Goal: Transaction & Acquisition: Purchase product/service

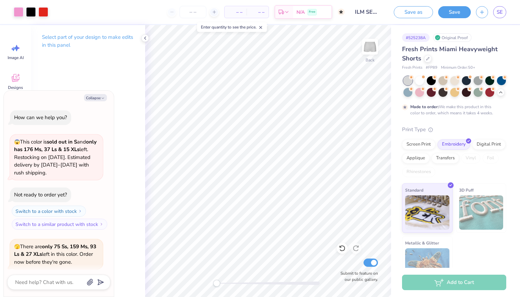
scroll to position [517, 0]
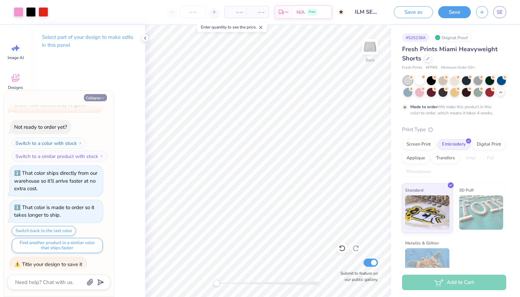
click at [91, 98] on button "Collapse" at bounding box center [95, 97] width 23 height 7
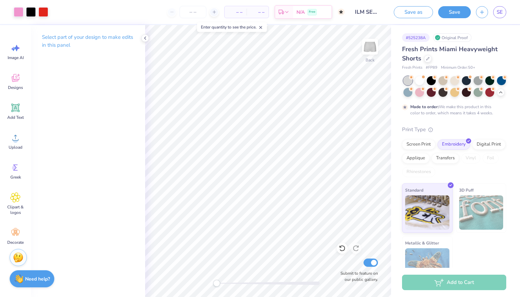
type textarea "x"
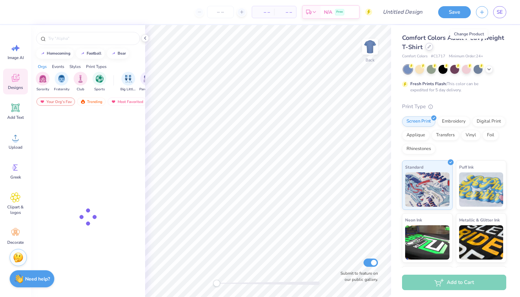
click at [431, 48] on icon at bounding box center [428, 46] width 3 height 3
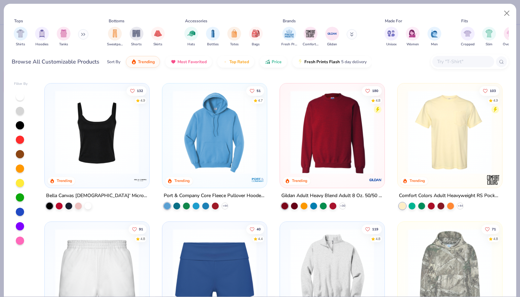
scroll to position [413, 0]
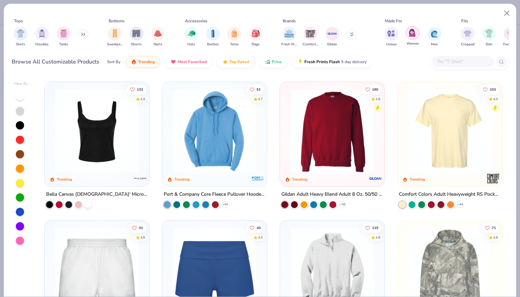
click at [411, 35] on img "filter for Women" at bounding box center [413, 33] width 8 height 8
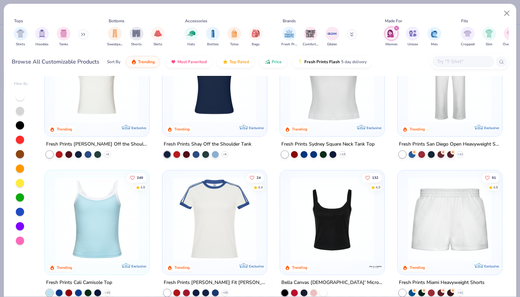
scroll to position [50, 0]
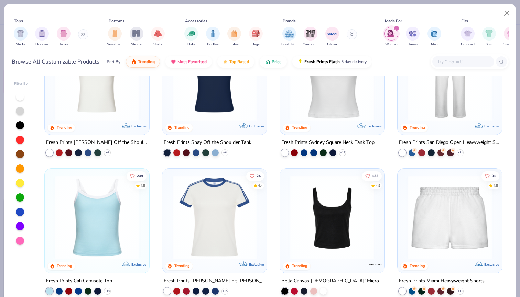
click at [100, 216] on img at bounding box center [97, 218] width 91 height 84
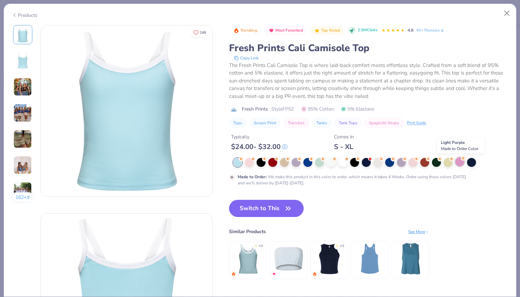
click at [460, 163] on div at bounding box center [459, 162] width 9 height 9
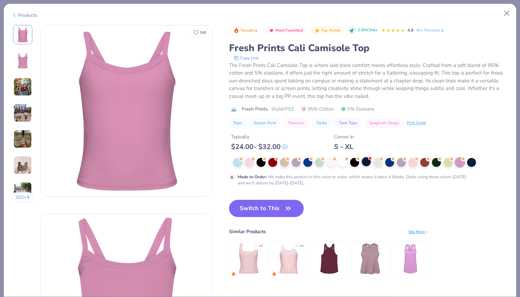
click at [367, 164] on div at bounding box center [366, 162] width 9 height 9
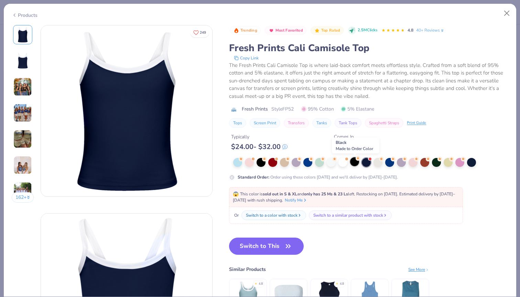
click at [353, 163] on div at bounding box center [354, 162] width 9 height 9
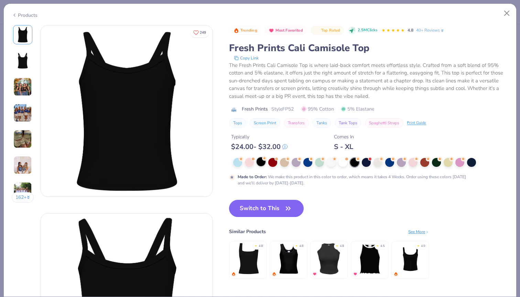
click at [264, 164] on div at bounding box center [261, 162] width 9 height 9
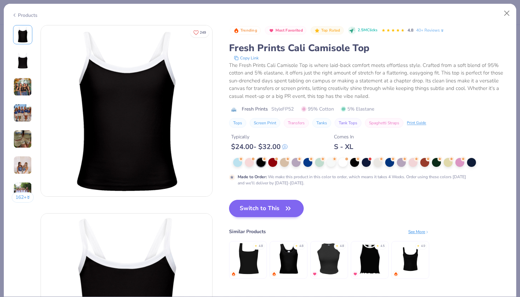
click at [264, 207] on button "Switch to This" at bounding box center [266, 208] width 75 height 17
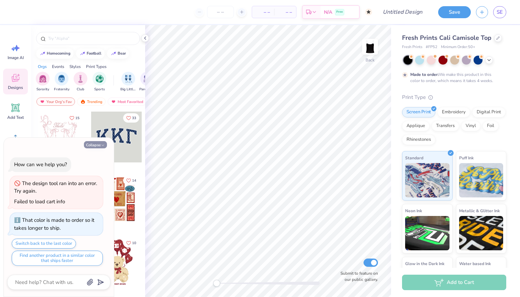
click at [99, 147] on button "Collapse" at bounding box center [95, 144] width 23 height 7
type textarea "x"
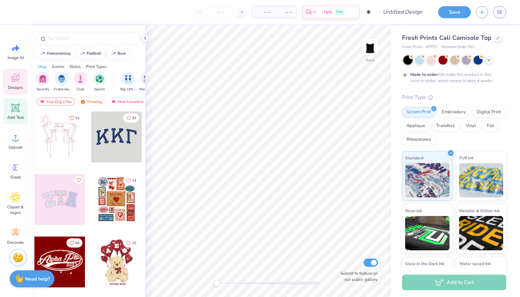
click at [15, 109] on icon at bounding box center [15, 108] width 7 height 7
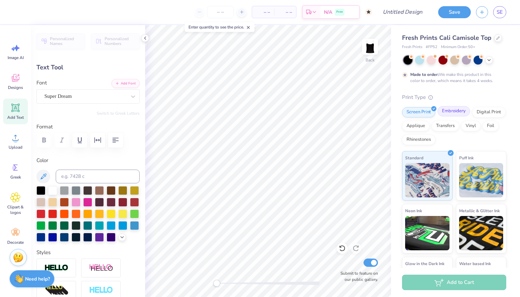
click at [447, 110] on div "Embroidery" at bounding box center [453, 111] width 33 height 10
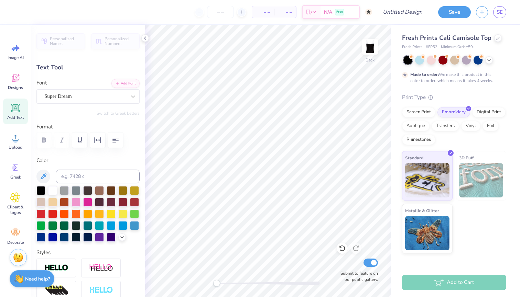
type textarea "T"
type textarea "AmyClae Dance Academy"
type input "9.20"
type input "2.67"
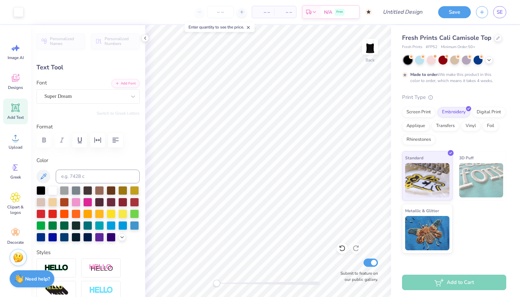
type input "5.92"
type textarea "AmyClae Dance Academy"
type input "3.90"
type input "1.14"
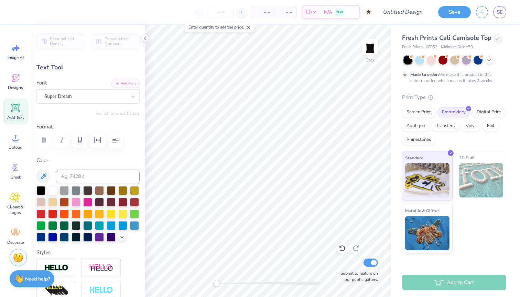
type input "7.45"
click at [131, 97] on icon at bounding box center [133, 96] width 7 height 7
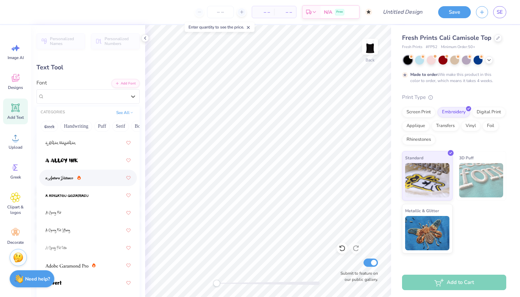
scroll to position [9, 0]
click at [82, 162] on div at bounding box center [87, 162] width 85 height 12
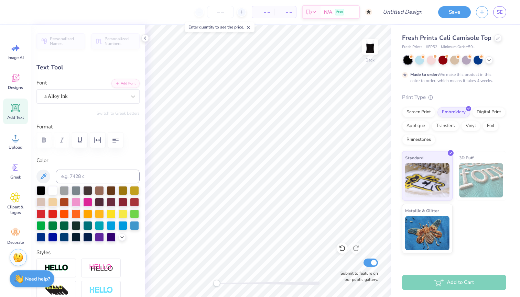
scroll to position [0, 1]
type textarea "AmyClae Dance Academy"
type input "4.56"
type input "1.18"
click at [77, 202] on div at bounding box center [76, 201] width 9 height 9
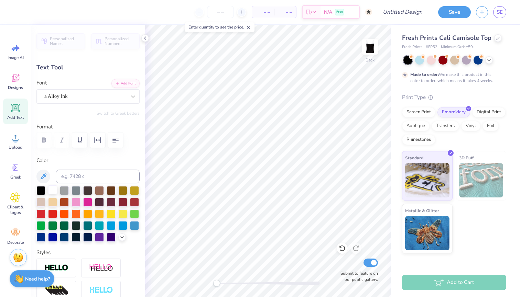
click at [54, 193] on div at bounding box center [52, 190] width 9 height 9
type input "1.86"
click at [370, 52] on img at bounding box center [370, 47] width 28 height 28
click at [17, 118] on span "Add Text" at bounding box center [15, 118] width 17 height 6
type input "4.19"
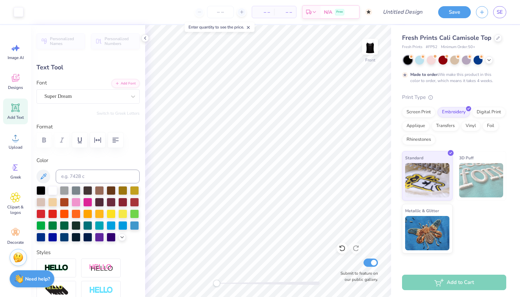
type input "1.21"
type input "5.89"
type textarea "T"
type textarea "Senior 26'"
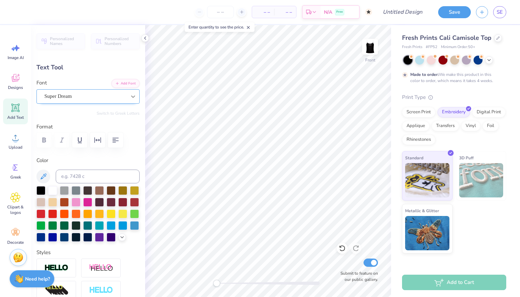
click at [136, 96] on icon at bounding box center [133, 96] width 7 height 7
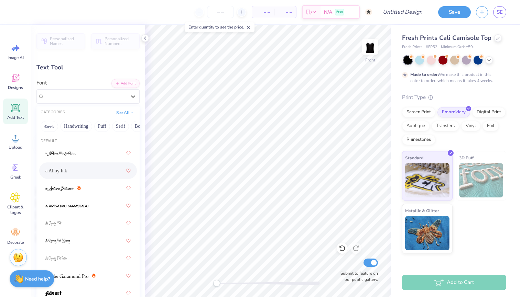
click at [88, 171] on div "a Alloy Ink" at bounding box center [87, 171] width 85 height 12
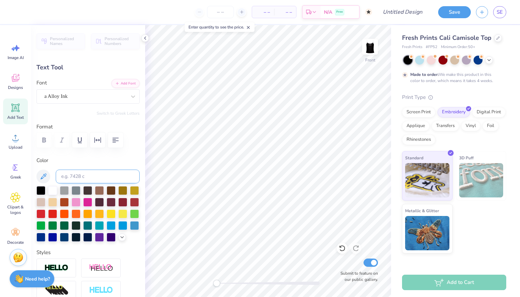
scroll to position [0, 1]
type input "8.66"
type input "1.59"
type input "5.71"
type input "5.01"
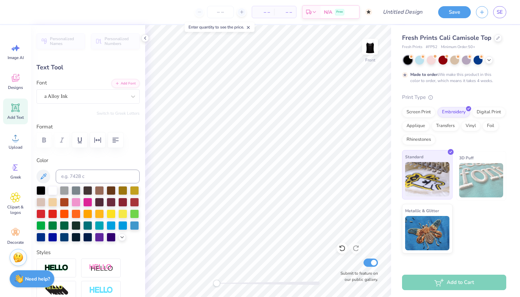
type input "0.92"
type input "6.38"
type input "6.22"
type input "1.14"
type input "1.12"
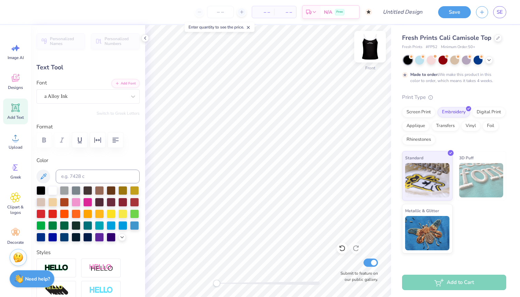
click at [369, 50] on img at bounding box center [370, 47] width 28 height 28
type input "5.89"
type input "1.08"
type input "2.20"
click at [364, 56] on div "Back" at bounding box center [370, 51] width 16 height 24
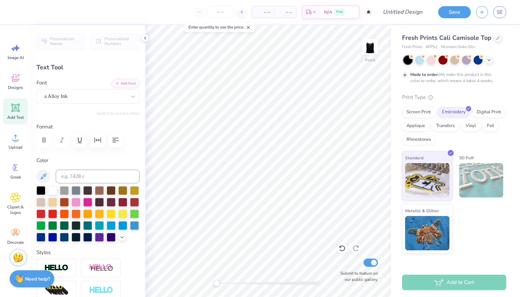
type input "6.22"
type input "1.14"
type input "1.29"
click at [368, 46] on img at bounding box center [370, 47] width 28 height 28
type input "5.89"
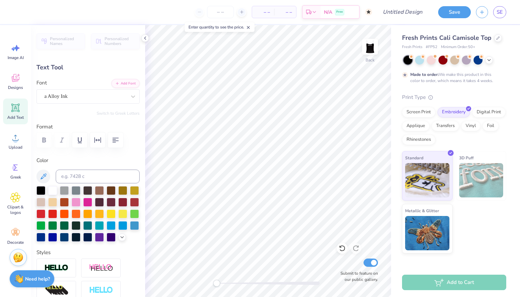
type input "1.08"
type input "2.50"
click at [375, 48] on img at bounding box center [370, 47] width 28 height 28
type input "6.22"
type input "1.14"
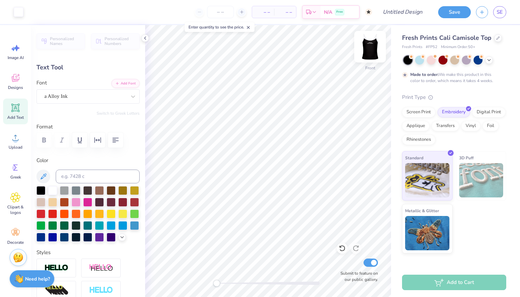
click at [364, 48] on img at bounding box center [370, 47] width 28 height 28
click at [365, 50] on img at bounding box center [370, 47] width 28 height 28
type input "11.01"
type textarea "Senior 26'"
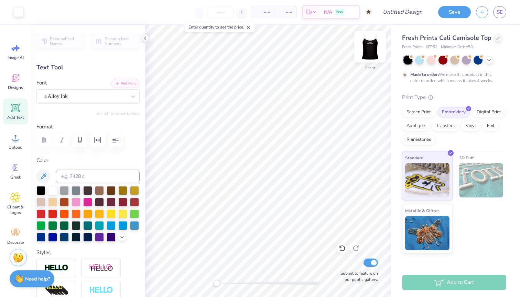
type input "2.44"
type textarea "Senior '26"
type input "6.25"
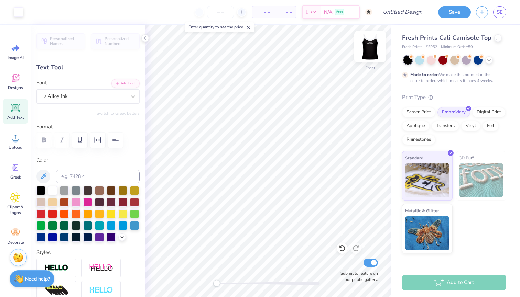
type input "2.36"
click at [370, 43] on img at bounding box center [370, 47] width 28 height 28
type input "5.91"
type input "1.08"
type input "3.18"
